Goal: Task Accomplishment & Management: Contribute content

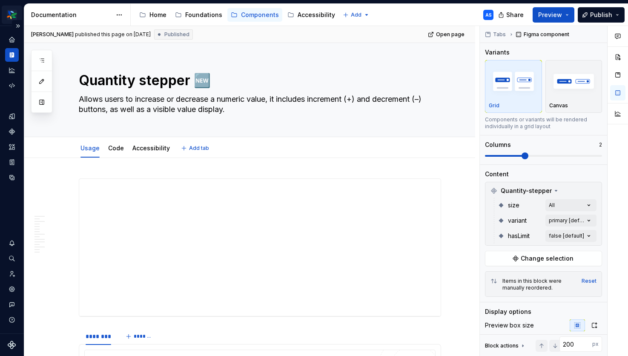
scroll to position [94, 0]
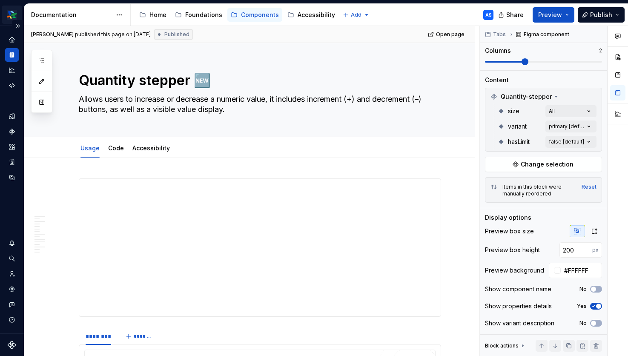
click at [13, 13] on html "Everyday AS Dataset 🟧 CORE components Documentation Accessibility guide for tre…" at bounding box center [314, 178] width 628 height 356
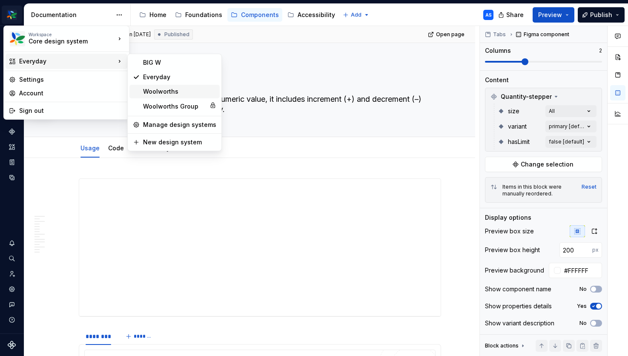
click at [169, 92] on div "Woolworths" at bounding box center [179, 91] width 73 height 9
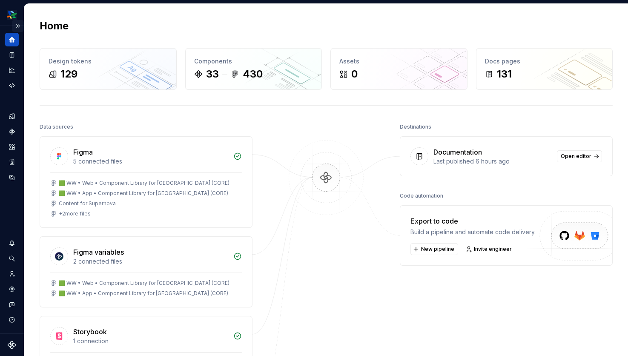
click at [17, 26] on button "Expand sidebar" at bounding box center [18, 26] width 12 height 12
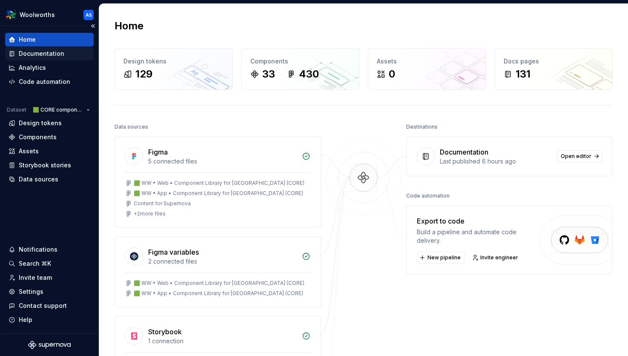
click at [52, 53] on div "Documentation" at bounding box center [42, 53] width 46 height 9
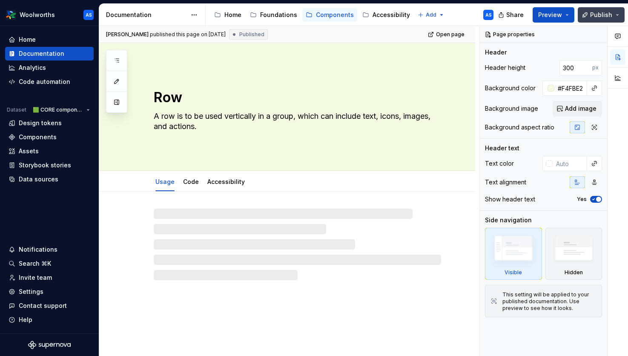
click at [610, 16] on span "Publish" at bounding box center [601, 15] width 22 height 9
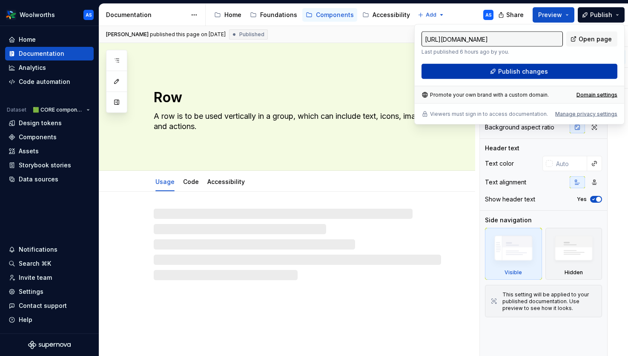
click at [504, 65] on button "Publish changes" at bounding box center [520, 71] width 196 height 15
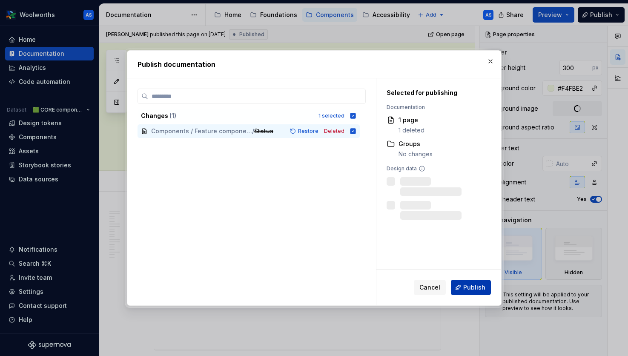
click at [468, 289] on span "Publish" at bounding box center [474, 287] width 22 height 9
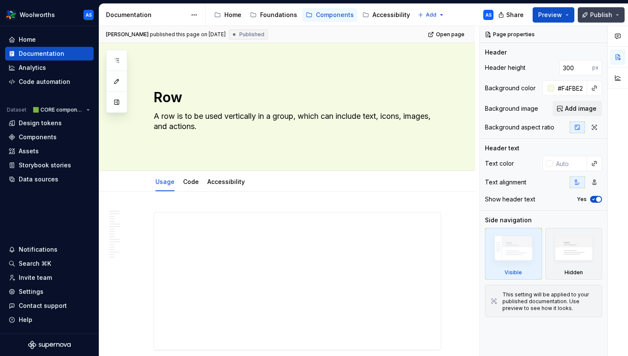
click at [615, 14] on button "Publish" at bounding box center [601, 14] width 47 height 15
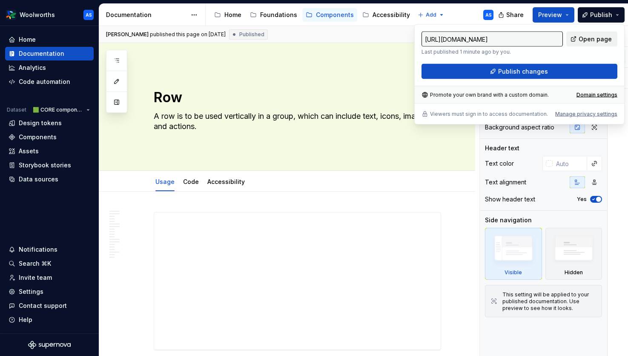
click at [583, 35] on span "Open page" at bounding box center [595, 39] width 33 height 9
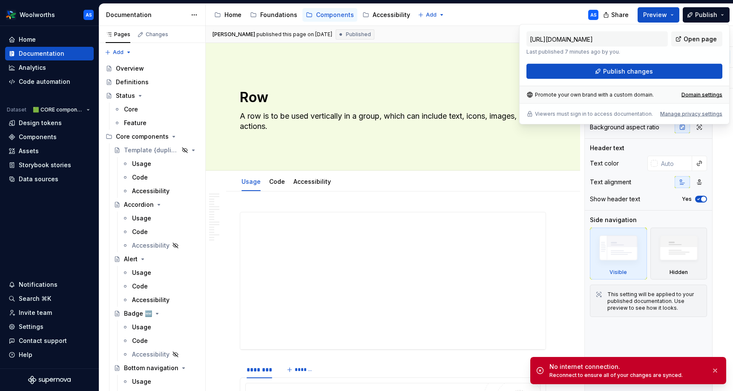
type textarea "*"
